Goal: Check status: Check status

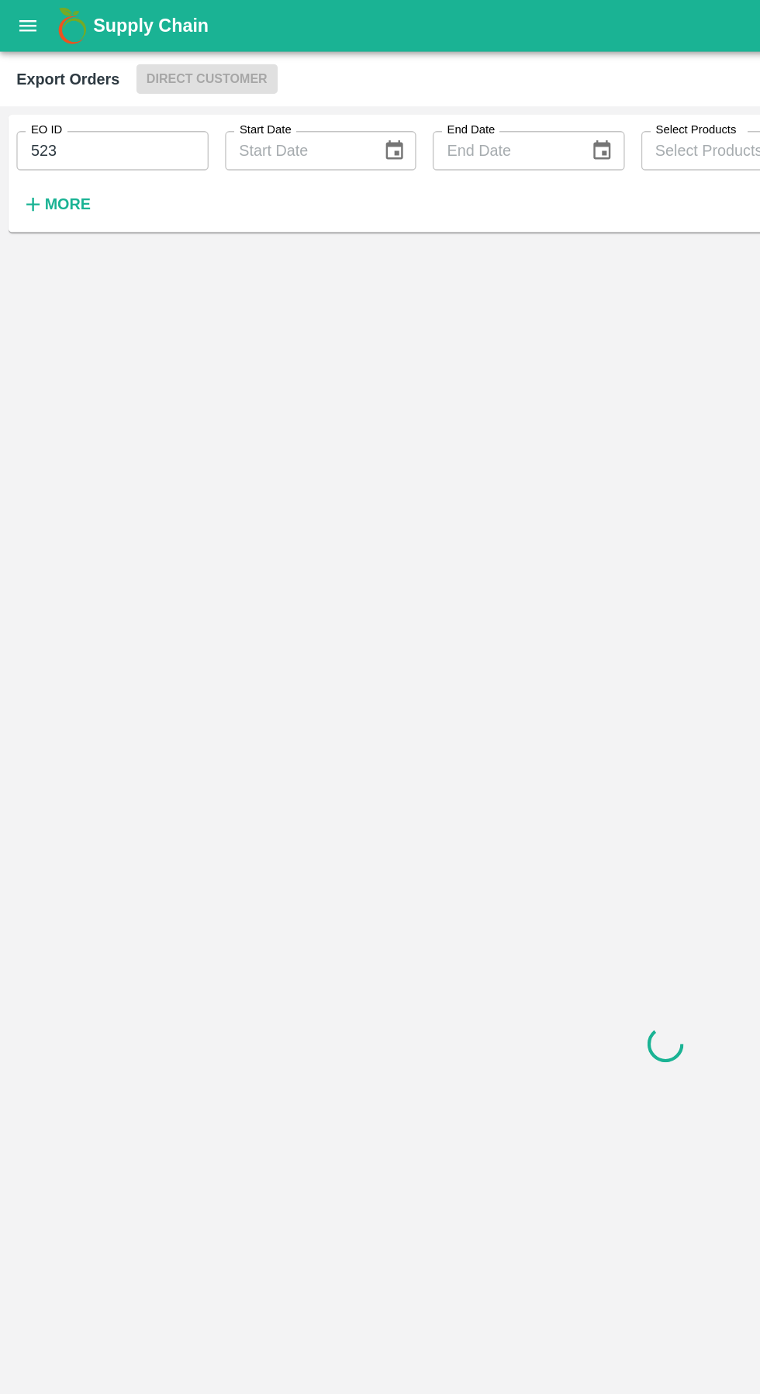
click at [88, 109] on input "523" at bounding box center [84, 112] width 144 height 29
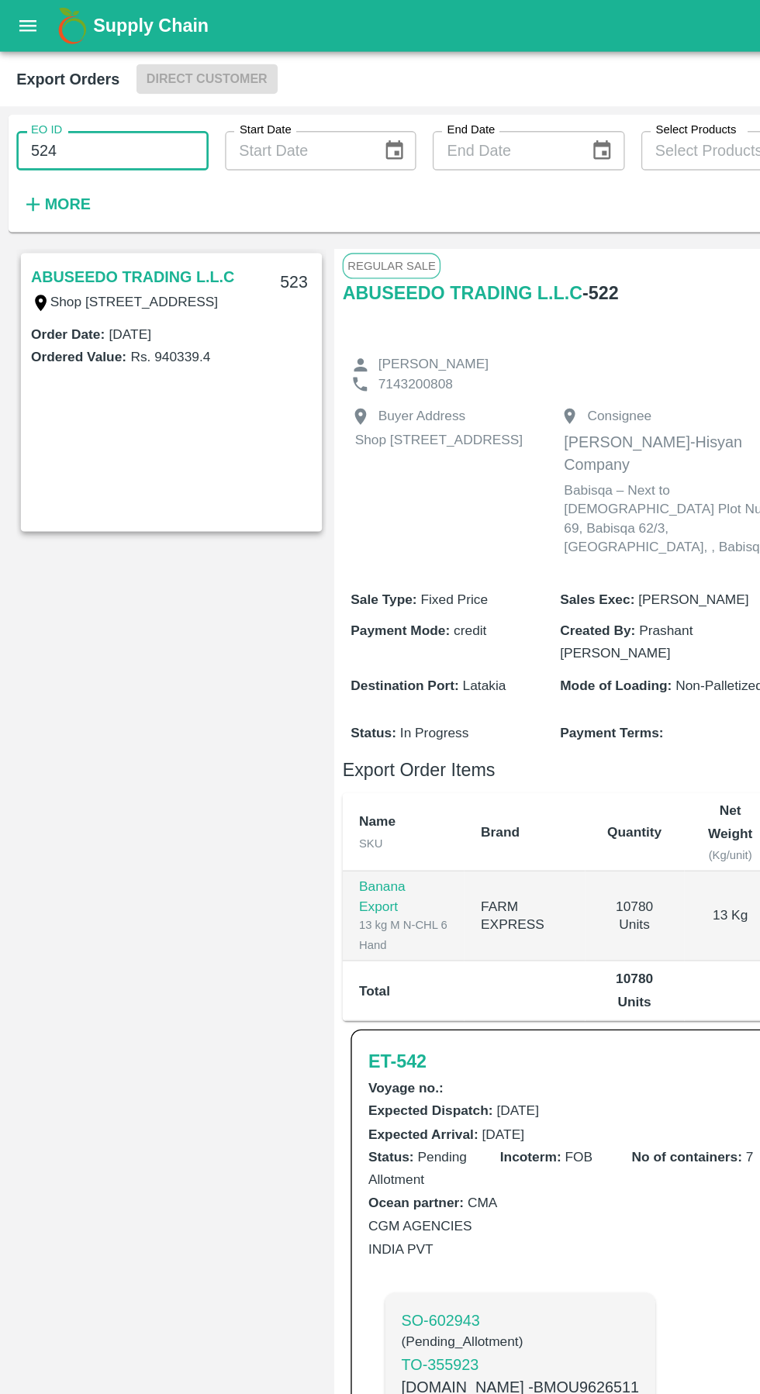
type input "524"
click at [468, 163] on div "EO ID 524 EO ID Start Date Start Date End Date End Date Select Products Select …" at bounding box center [312, 126] width 625 height 81
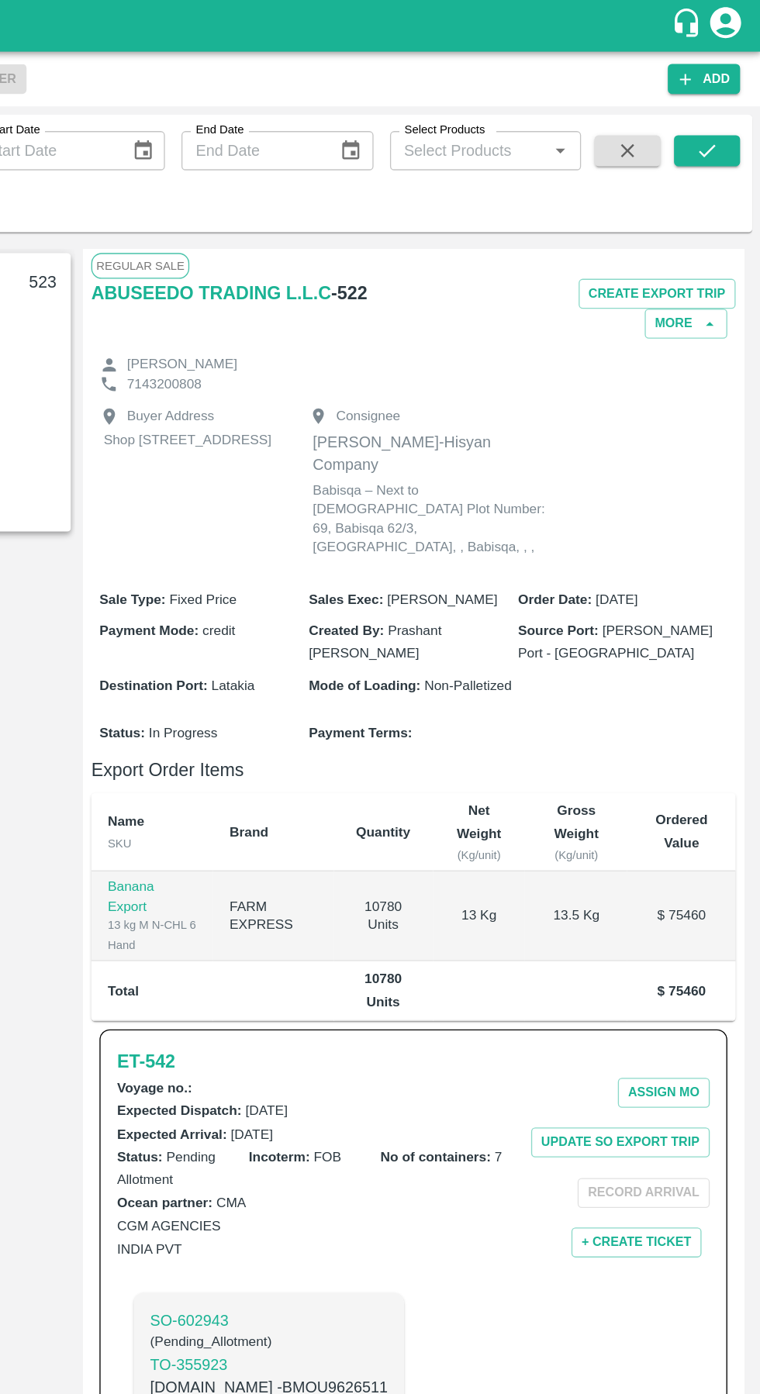
click at [720, 113] on icon "submit" at bounding box center [719, 113] width 17 height 17
click at [726, 109] on icon "submit" at bounding box center [719, 113] width 17 height 17
click at [728, 112] on icon "submit" at bounding box center [719, 113] width 17 height 17
click at [720, 118] on icon "submit" at bounding box center [719, 113] width 17 height 17
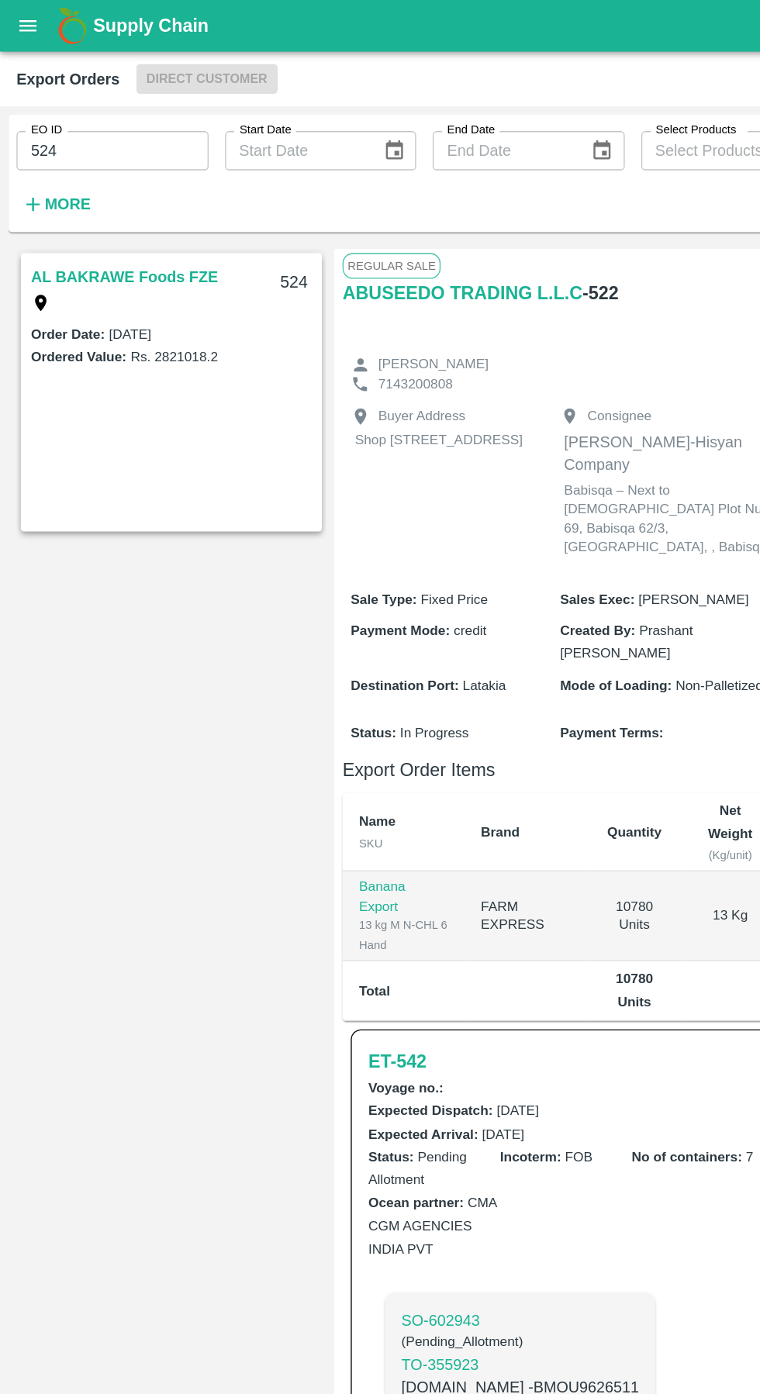
click at [75, 213] on link "AL BAKRAWE Foods FZE" at bounding box center [93, 208] width 140 height 20
